Goal: Task Accomplishment & Management: Manage account settings

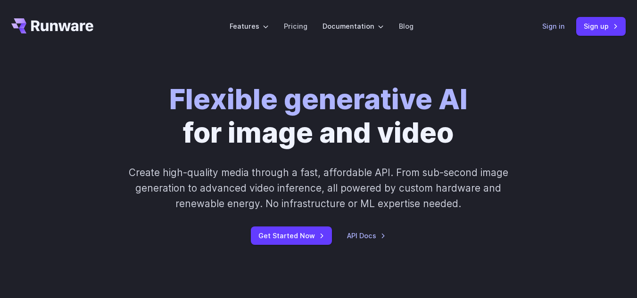
click at [549, 26] on link "Sign in" at bounding box center [553, 26] width 23 height 11
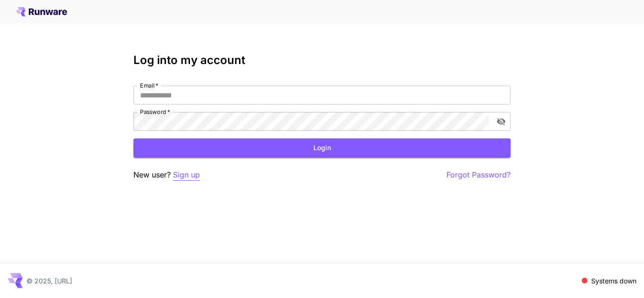
click at [190, 174] on p "Sign up" at bounding box center [186, 175] width 27 height 12
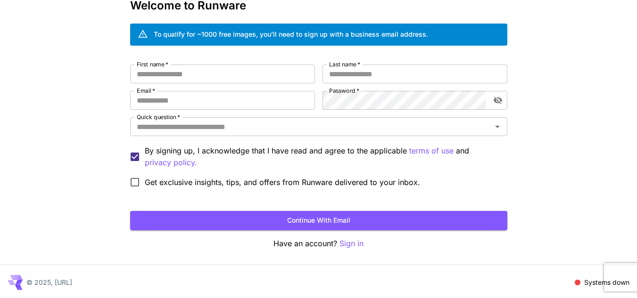
scroll to position [57, 0]
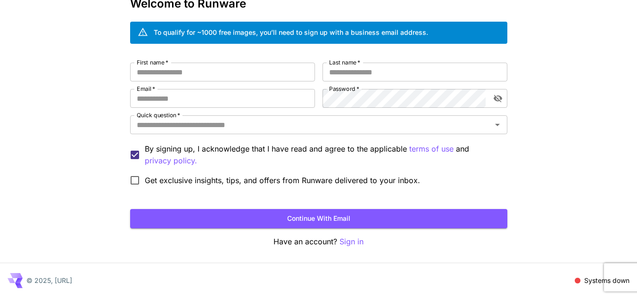
click at [249, 82] on div "First name   * First name   * Last name   * Last name   * Email   * Email   * P…" at bounding box center [318, 127] width 377 height 128
click at [250, 75] on input "First name   *" at bounding box center [222, 72] width 185 height 19
type input "********"
type input "*****"
click at [254, 102] on input "Email   *" at bounding box center [222, 98] width 185 height 19
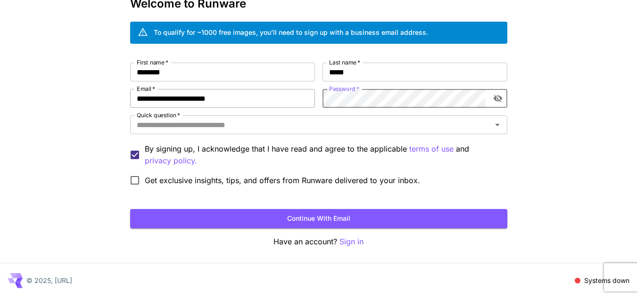
click at [254, 102] on input "**********" at bounding box center [222, 98] width 185 height 19
type input "**********"
click at [256, 125] on input "Quick question   *" at bounding box center [311, 124] width 356 height 13
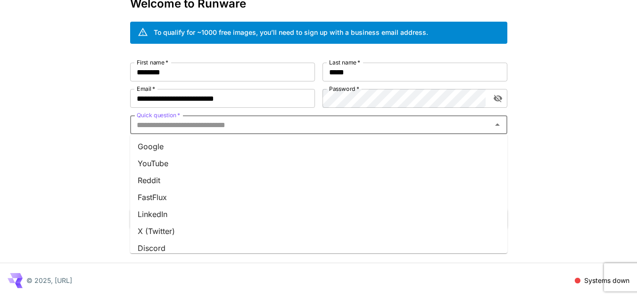
click at [253, 162] on li "YouTube" at bounding box center [318, 163] width 377 height 17
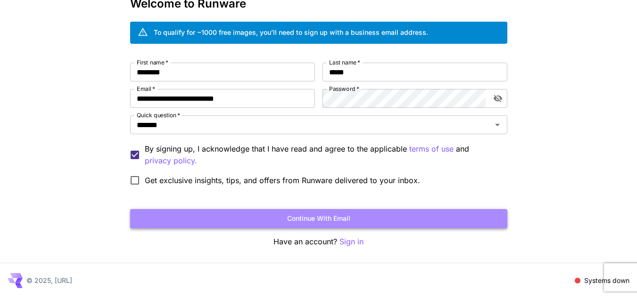
click at [357, 221] on button "Continue with email" at bounding box center [318, 218] width 377 height 19
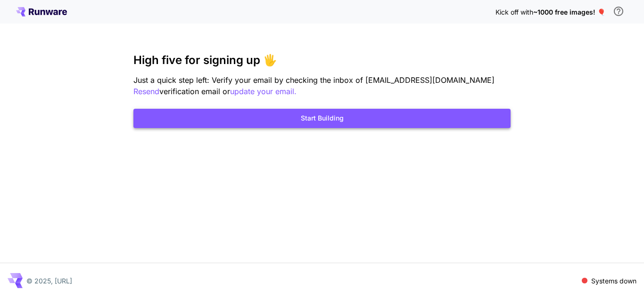
click at [338, 123] on button "Start Building" at bounding box center [321, 118] width 377 height 19
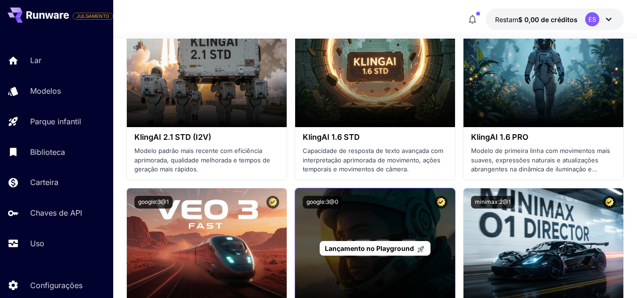
scroll to position [895, 0]
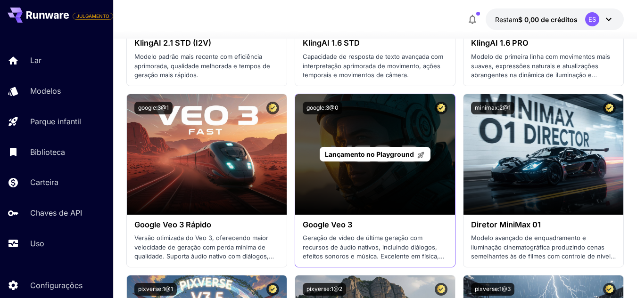
click at [404, 123] on div "Lançamento no Playground" at bounding box center [375, 154] width 160 height 121
click at [353, 124] on div "Lançamento no Playground" at bounding box center [375, 154] width 160 height 121
click at [339, 156] on font "Lançamento no Playground" at bounding box center [369, 154] width 89 height 8
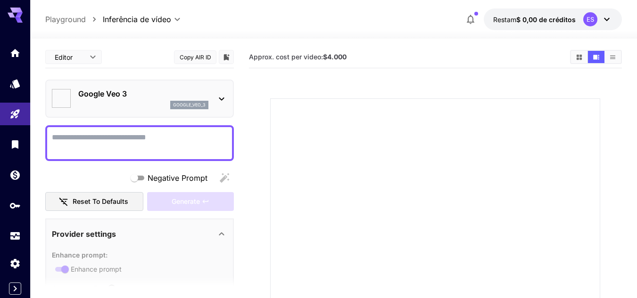
type input "*"
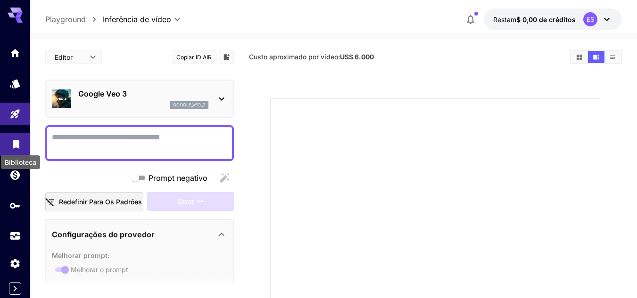
click at [12, 142] on icon "Biblioteca" at bounding box center [15, 141] width 11 height 11
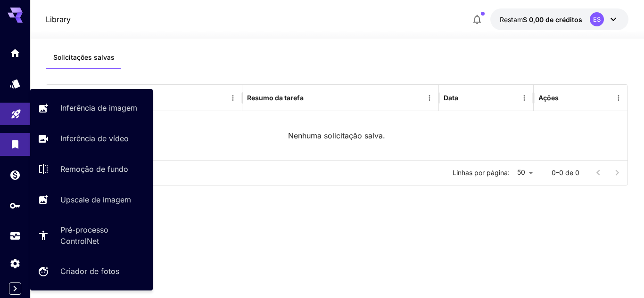
click at [10, 112] on link at bounding box center [15, 114] width 30 height 23
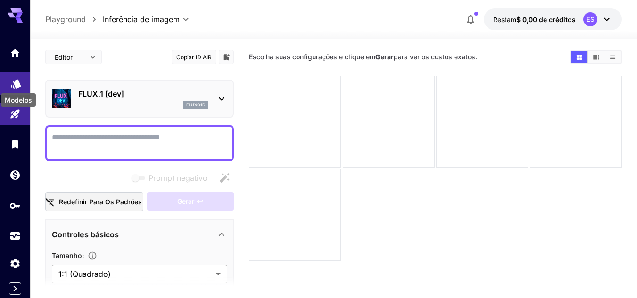
click at [17, 78] on icon "Modelos" at bounding box center [15, 80] width 11 height 11
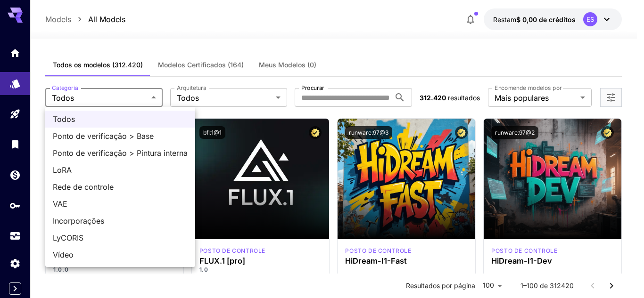
click at [86, 254] on span "Vídeo" at bounding box center [120, 254] width 135 height 11
type input "*****"
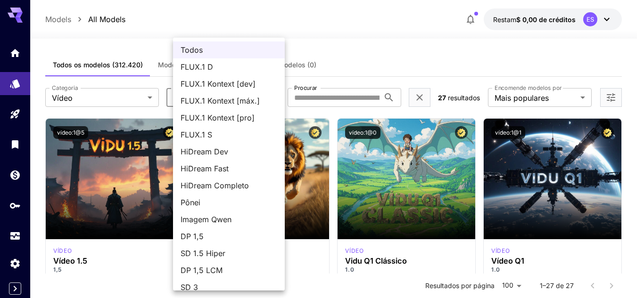
click at [321, 30] on div at bounding box center [322, 149] width 644 height 298
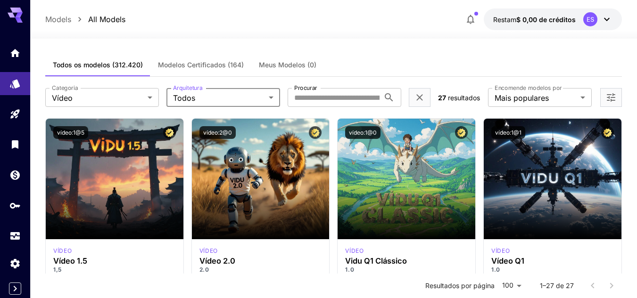
click at [605, 19] on icon at bounding box center [607, 19] width 6 height 3
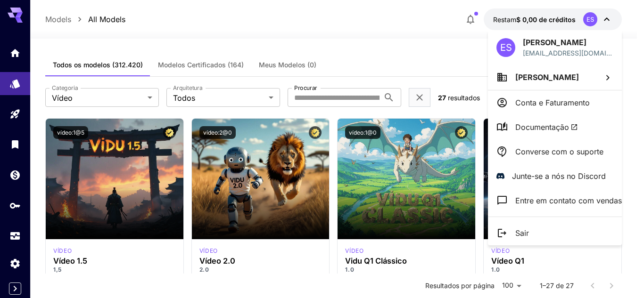
drag, startPoint x: 551, startPoint y: 101, endPoint x: 434, endPoint y: 42, distance: 131.7
click at [434, 42] on div at bounding box center [322, 149] width 644 height 298
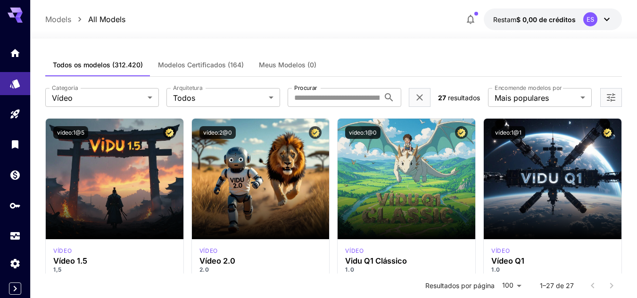
click at [294, 55] on button "Meus Modelos (0)" at bounding box center [287, 65] width 73 height 23
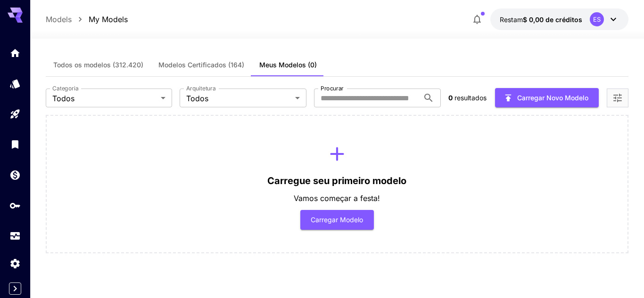
click at [210, 61] on font "Modelos Certificados (164)" at bounding box center [201, 65] width 86 height 8
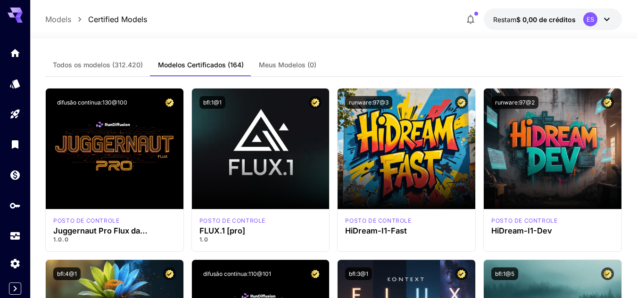
click at [124, 60] on button "Todos os modelos (312.420)" at bounding box center [97, 65] width 105 height 23
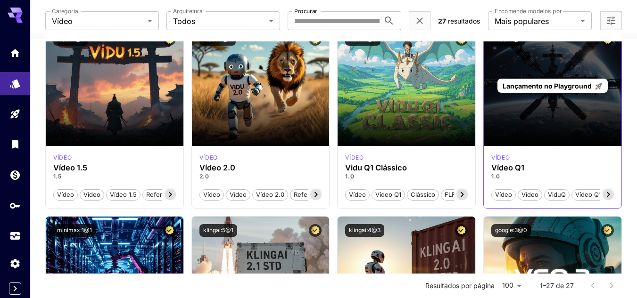
scroll to position [94, 0]
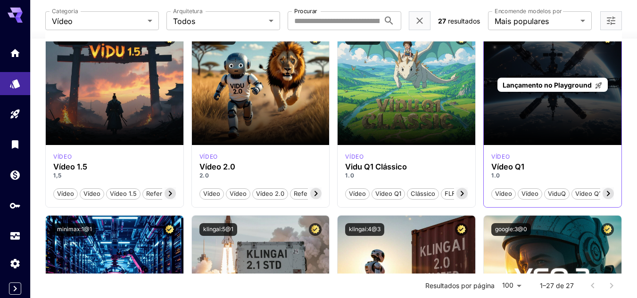
click at [531, 108] on div "Lançamento no Playground" at bounding box center [552, 85] width 138 height 121
click at [524, 86] on font "Lançamento no Playground" at bounding box center [546, 85] width 89 height 8
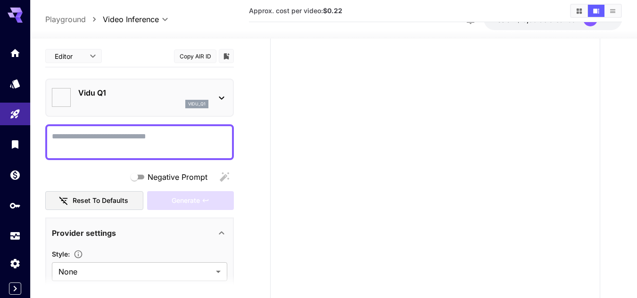
type input "**********"
type input "****"
type input "*"
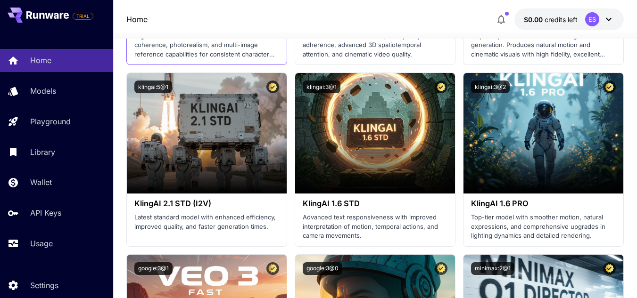
scroll to position [707, 0]
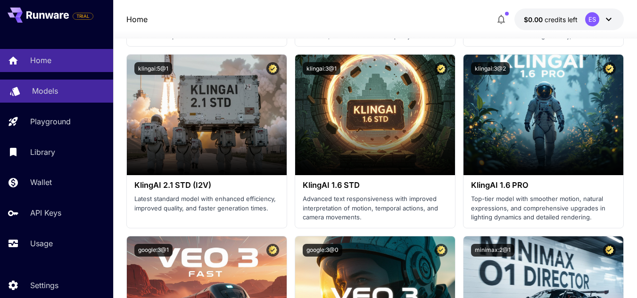
click at [63, 93] on div "Models" at bounding box center [69, 90] width 74 height 11
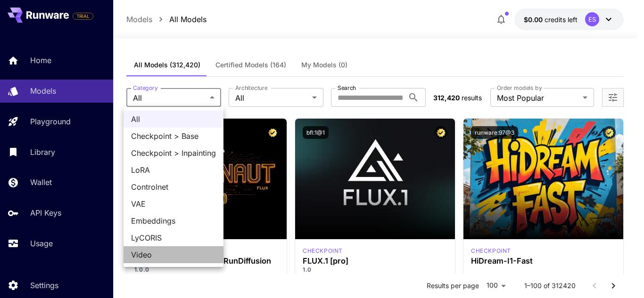
click at [192, 257] on span "Video" at bounding box center [173, 254] width 85 height 11
type input "*****"
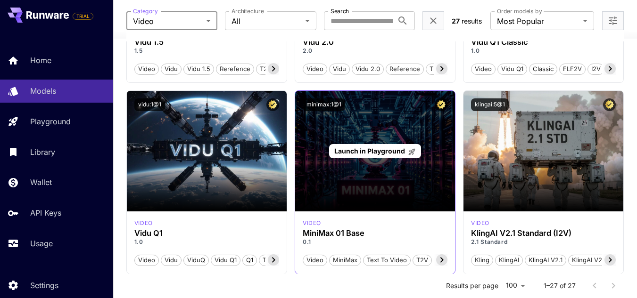
scroll to position [236, 0]
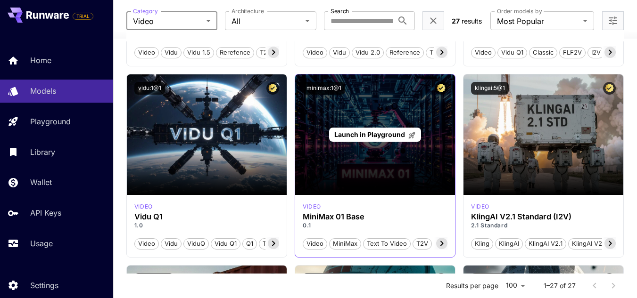
click at [332, 135] on div "Launch in Playground" at bounding box center [375, 135] width 92 height 15
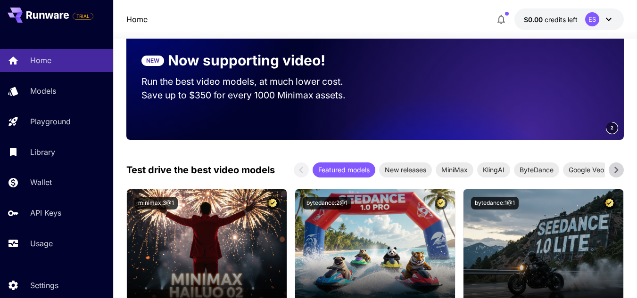
scroll to position [141, 0]
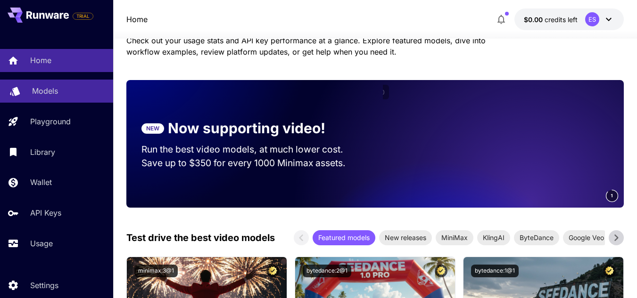
click at [63, 85] on div "Models" at bounding box center [69, 90] width 74 height 11
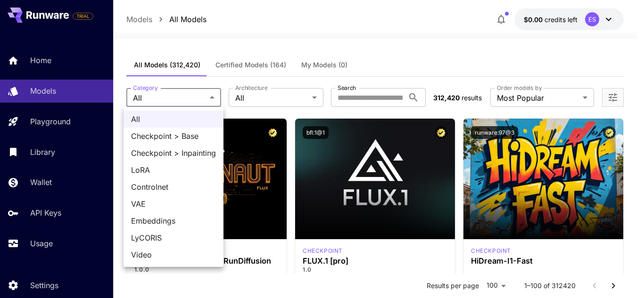
click at [205, 261] on li "Video" at bounding box center [173, 254] width 100 height 17
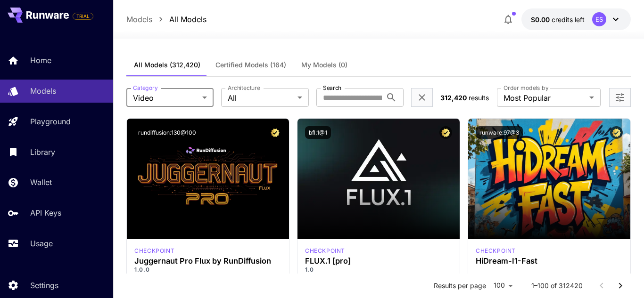
type input "*****"
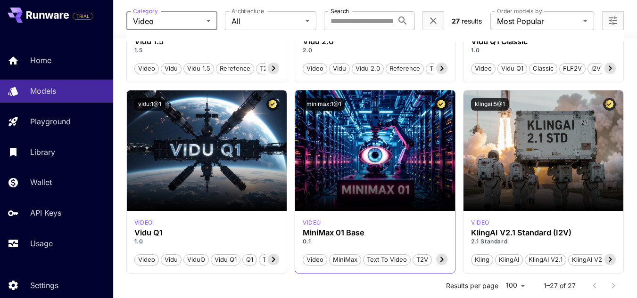
scroll to position [236, 0]
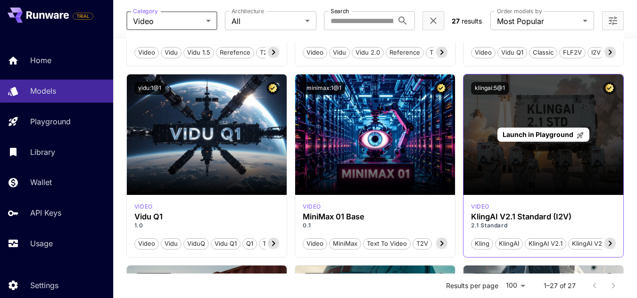
click at [512, 149] on div "Launch in Playground" at bounding box center [543, 134] width 160 height 121
click at [516, 131] on span "Launch in Playground" at bounding box center [537, 135] width 71 height 8
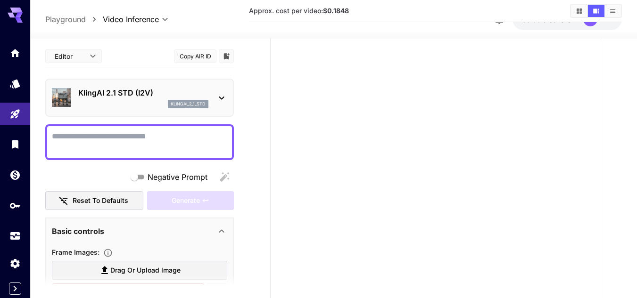
scroll to position [158, 0]
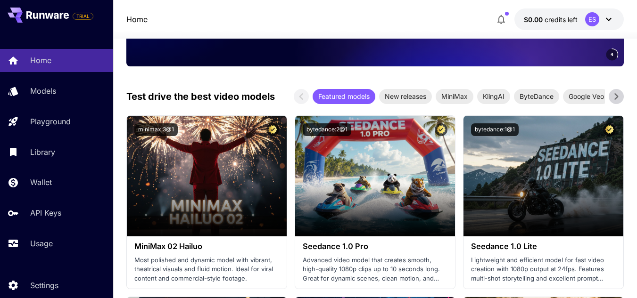
click at [611, 15] on icon at bounding box center [608, 19] width 11 height 11
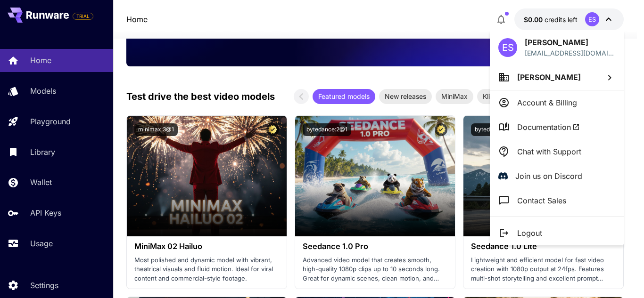
click at [570, 99] on p "Account & Billing" at bounding box center [547, 102] width 60 height 11
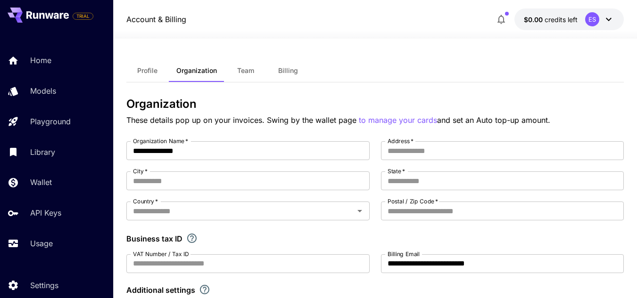
click at [235, 74] on button "Team" at bounding box center [245, 70] width 42 height 23
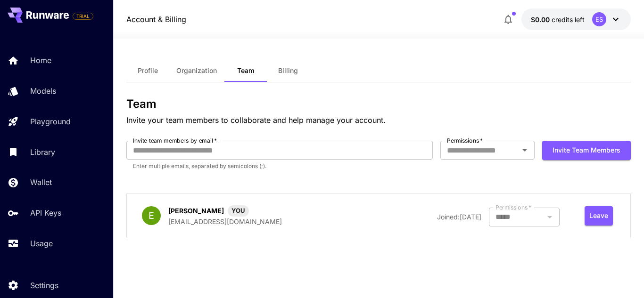
click at [290, 73] on span "Billing" at bounding box center [288, 70] width 20 height 8
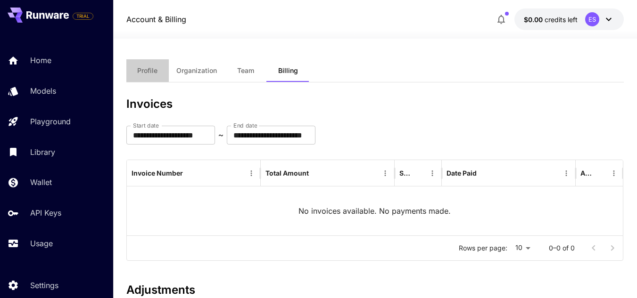
click at [157, 74] on span "Profile" at bounding box center [147, 70] width 20 height 8
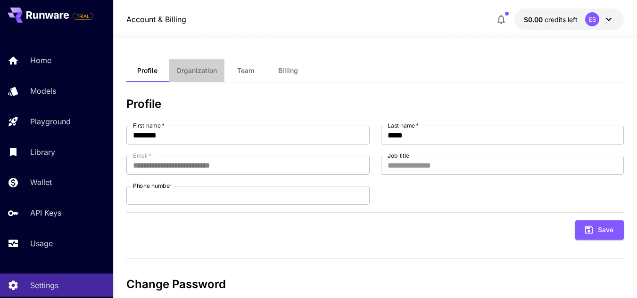
click at [202, 71] on span "Organization" at bounding box center [196, 70] width 41 height 8
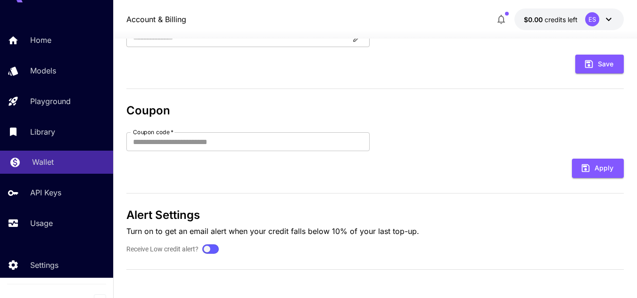
scroll to position [31, 0]
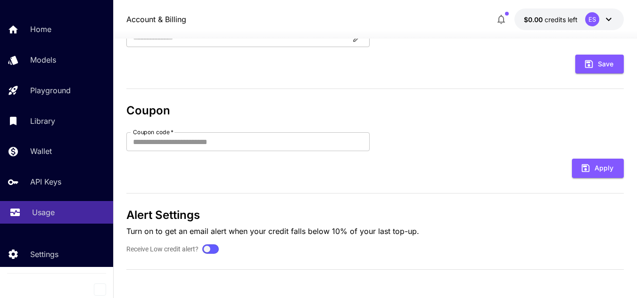
click at [71, 212] on div "Usage" at bounding box center [69, 212] width 74 height 11
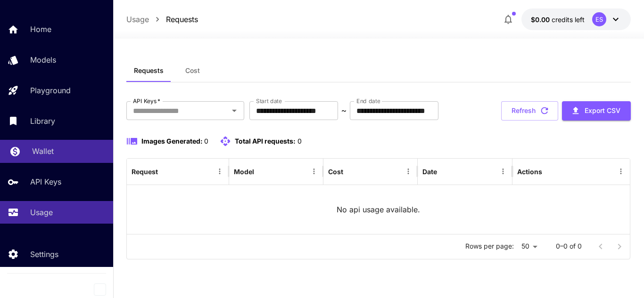
click at [55, 151] on div "Wallet" at bounding box center [69, 151] width 74 height 11
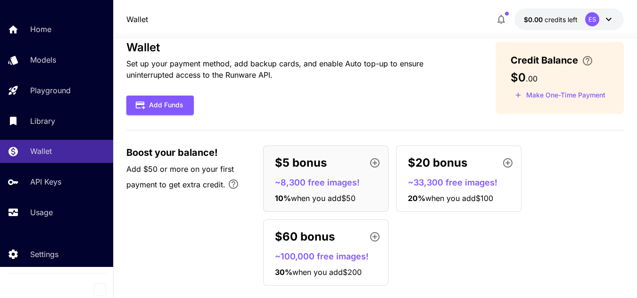
scroll to position [34, 0]
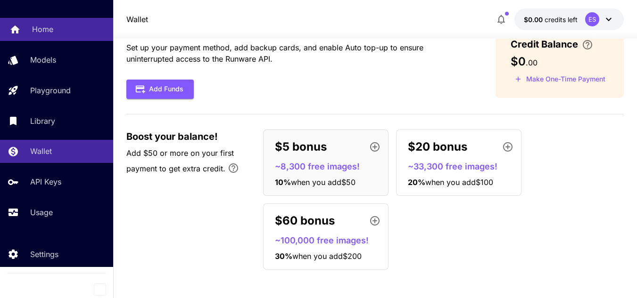
click at [44, 27] on p "Home" at bounding box center [42, 29] width 21 height 11
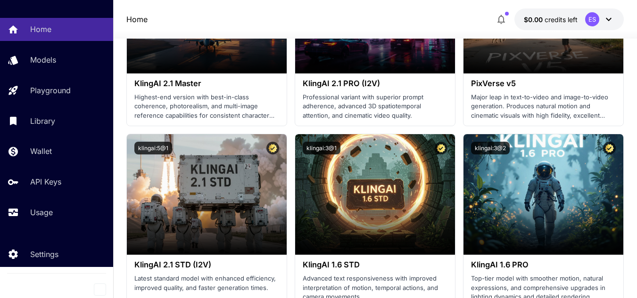
scroll to position [694, 0]
